Goal: Transaction & Acquisition: Download file/media

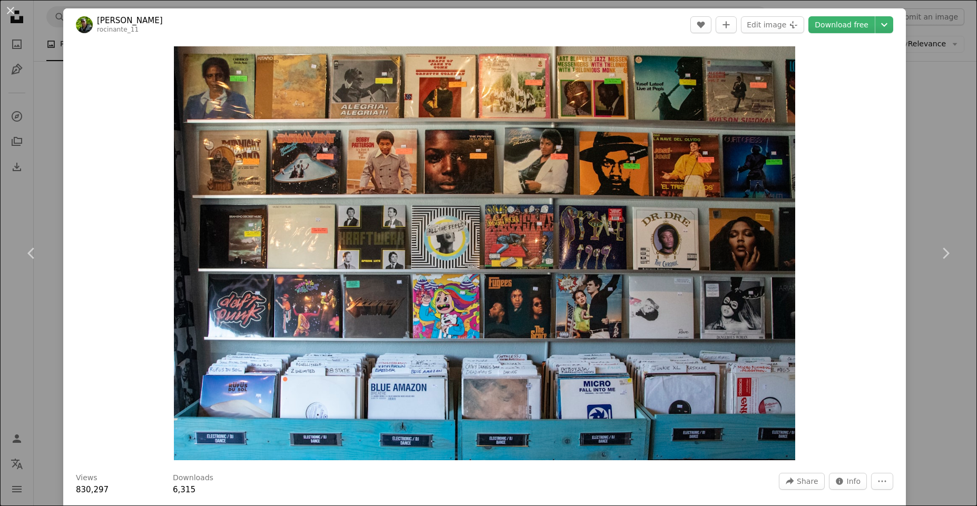
scroll to position [443, 0]
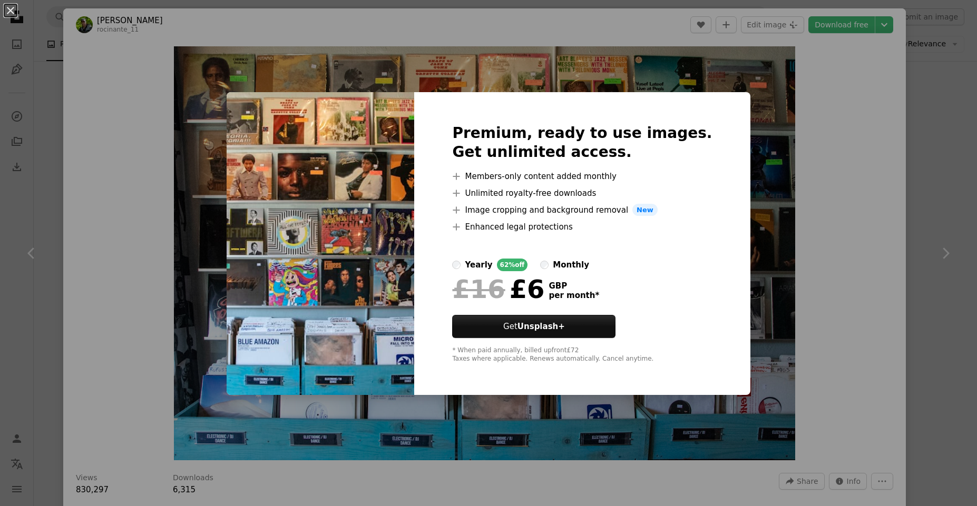
click at [799, 248] on div "An X shape Premium, ready to use images. Get unlimited access. A plus sign Memb…" at bounding box center [488, 253] width 977 height 506
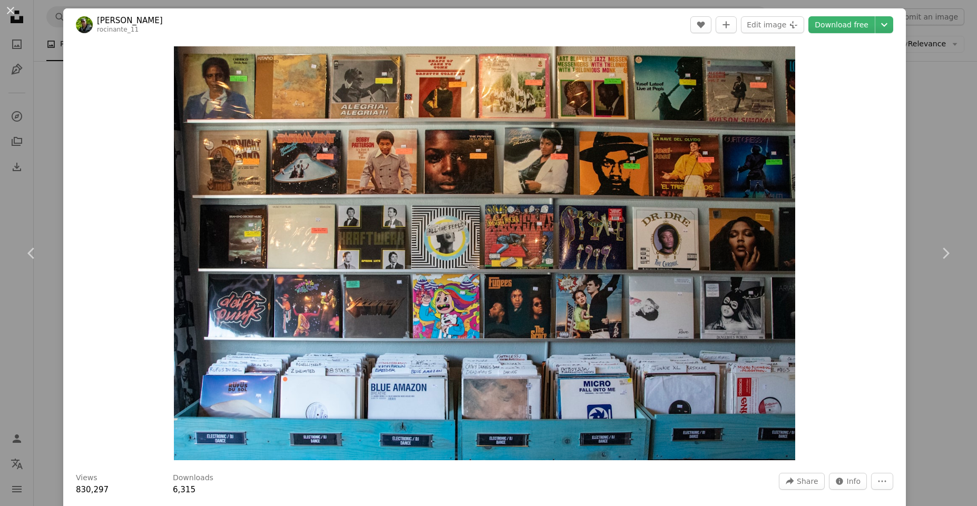
scroll to position [126, 0]
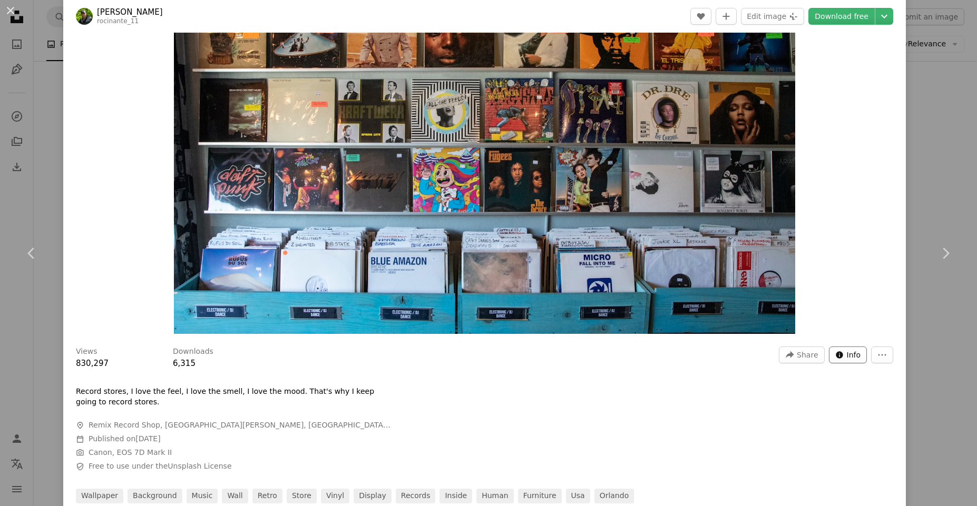
click at [853, 356] on span "Info" at bounding box center [854, 355] width 14 height 16
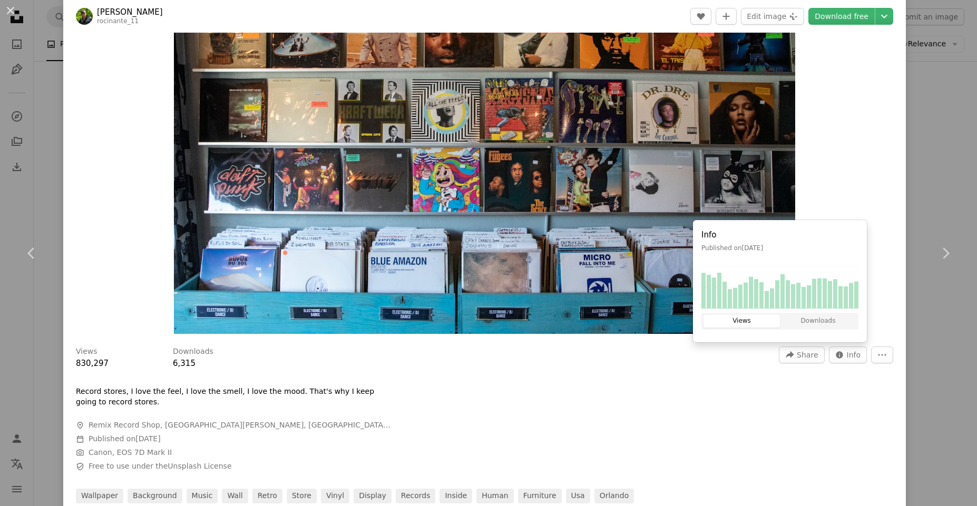
click at [860, 377] on div at bounding box center [484, 378] width 817 height 17
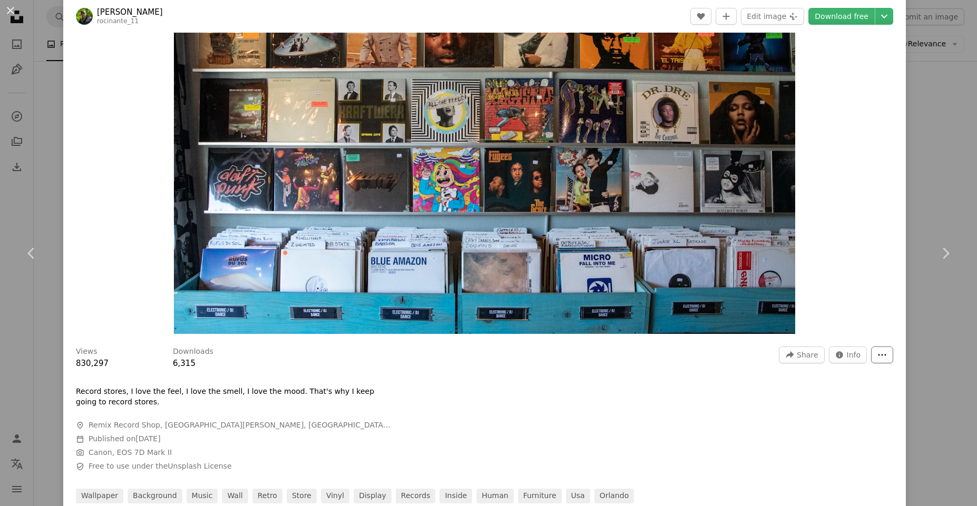
click at [879, 356] on icon "More Actions" at bounding box center [882, 356] width 8 height 2
click at [534, 386] on dialog "An X shape Chevron left Chevron right [PERSON_NAME] rocinante_11 A heart A plus…" at bounding box center [488, 253] width 977 height 506
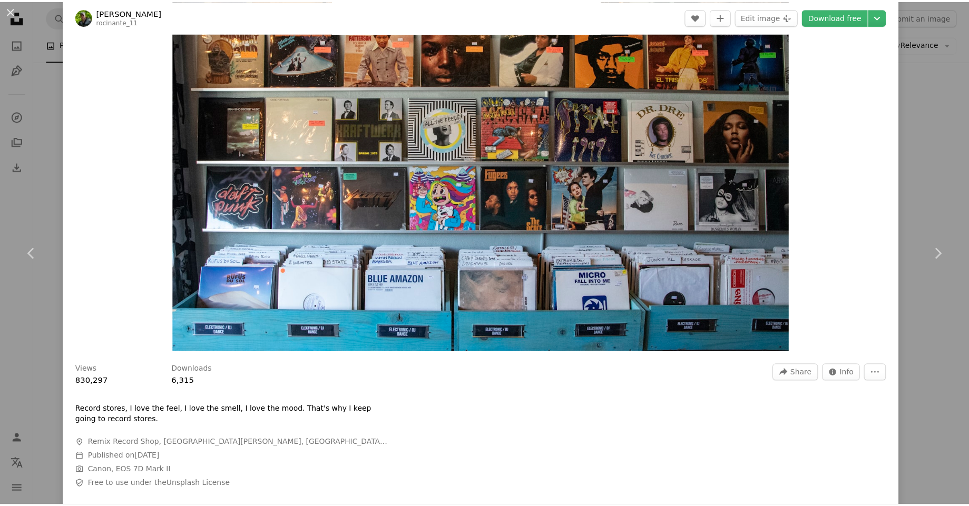
scroll to position [0, 0]
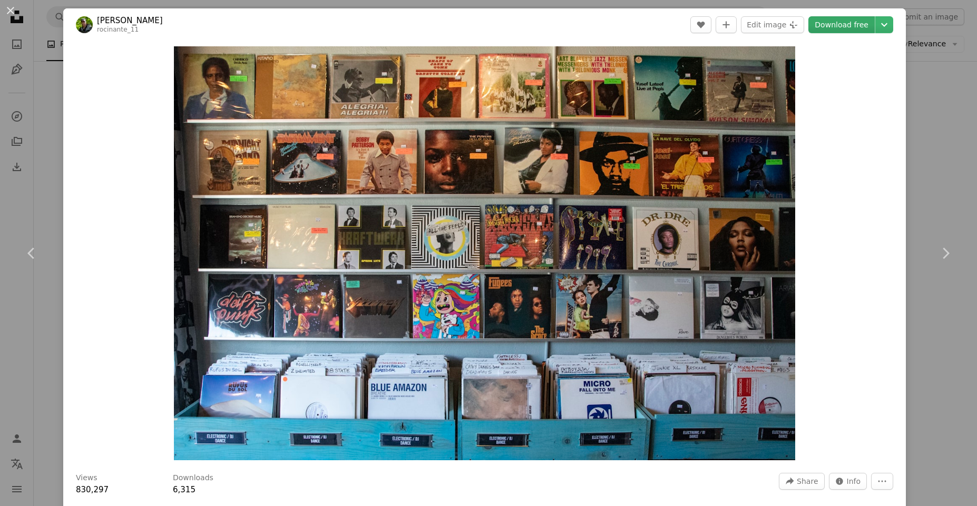
click at [857, 25] on link "Download free" at bounding box center [841, 24] width 66 height 17
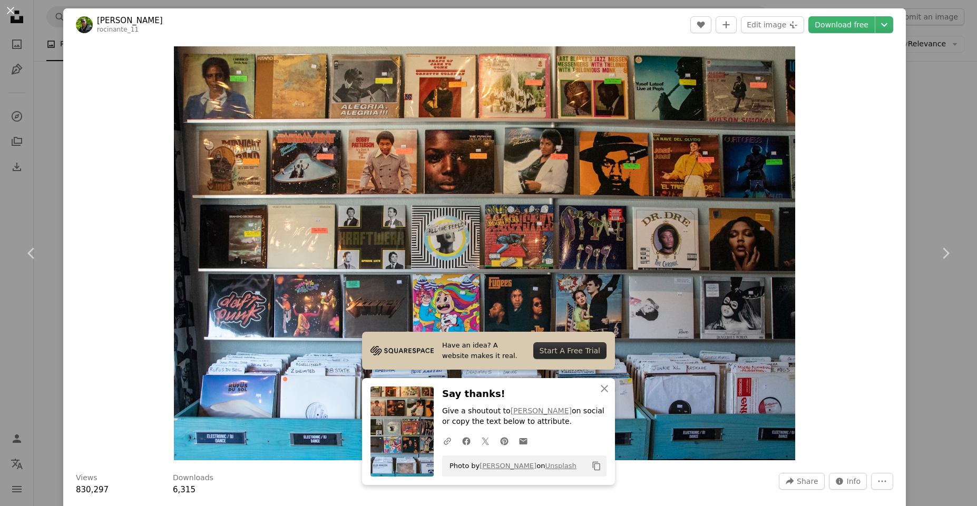
click at [55, 64] on div "An X shape Chevron left Chevron right Have an idea? A website makes it real. St…" at bounding box center [488, 253] width 977 height 506
